Goal: Task Accomplishment & Management: Use online tool/utility

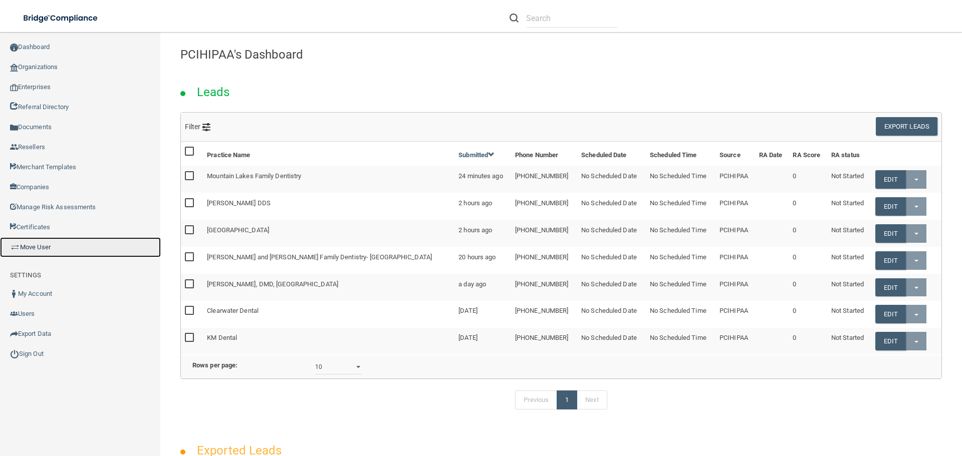
click at [43, 251] on link "Move User" at bounding box center [80, 247] width 161 height 20
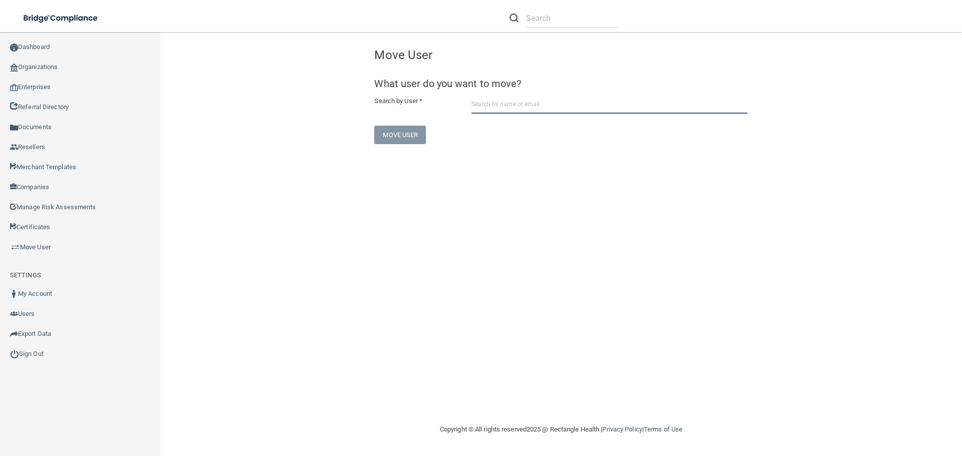
click at [523, 105] on input "text" at bounding box center [609, 104] width 276 height 19
click at [592, 138] on div "[EMAIL_ADDRESS][DOMAIN_NAME] Organization" at bounding box center [591, 141] width 216 height 17
type input "testy testerson"
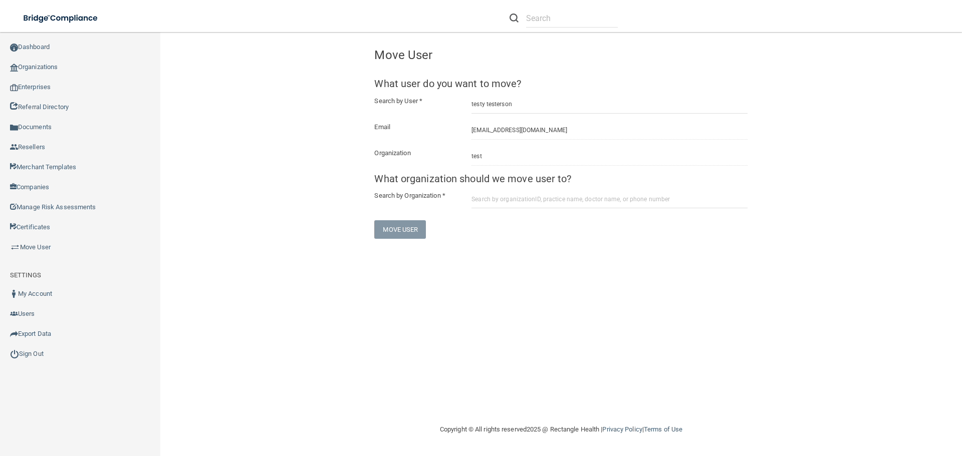
click at [506, 210] on form "What user do you want to move? Search by User * testy testerson Email [EMAIL_AD…" at bounding box center [560, 158] width 373 height 161
click at [519, 199] on input "text" at bounding box center [609, 199] width 276 height 19
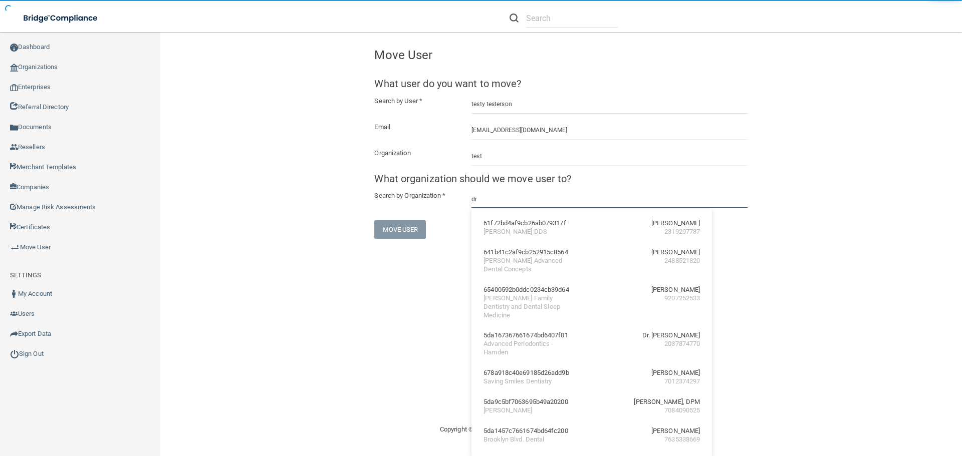
type input "d"
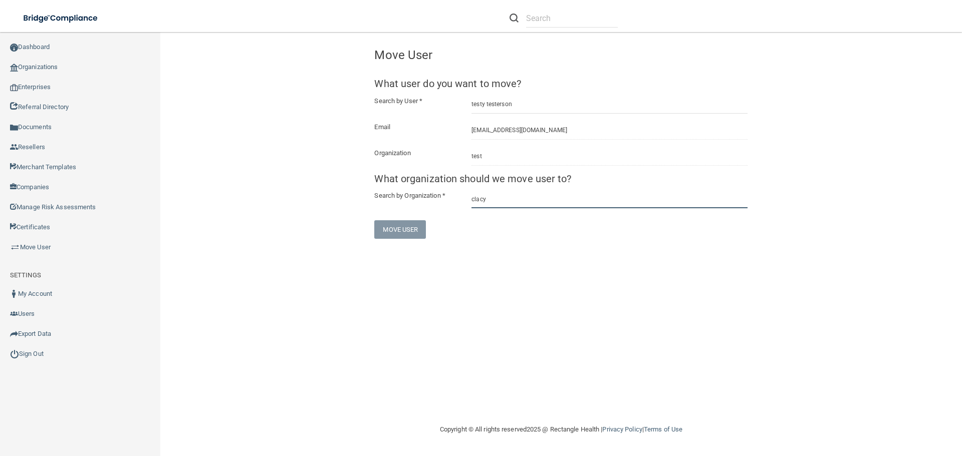
click at [546, 207] on input "clacy" at bounding box center [609, 199] width 276 height 19
click at [546, 198] on input "clacy" at bounding box center [609, 199] width 276 height 19
click at [471, 201] on input "clacy" at bounding box center [609, 199] width 276 height 19
type input "[PERSON_NAME]"
drag, startPoint x: 524, startPoint y: 207, endPoint x: 415, endPoint y: 207, distance: 108.2
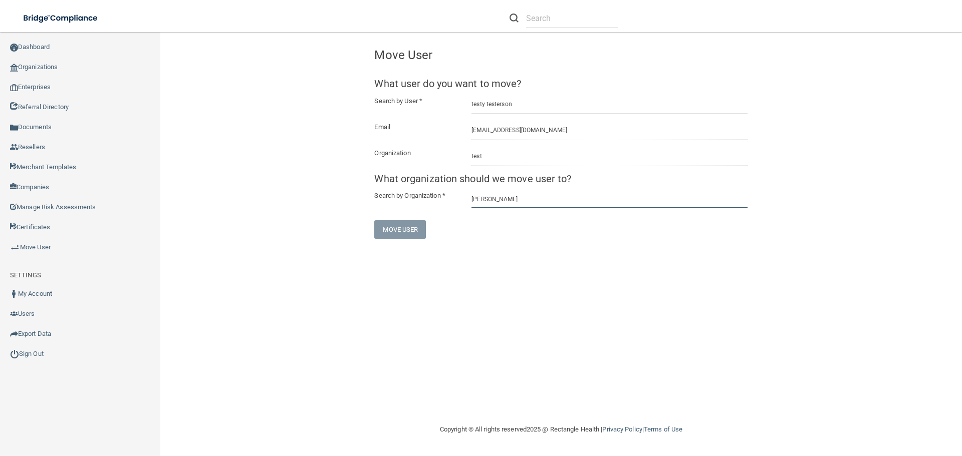
click at [415, 207] on div "Search by Organization * [PERSON_NAME]" at bounding box center [561, 199] width 388 height 19
